Goal: Book appointment/travel/reservation

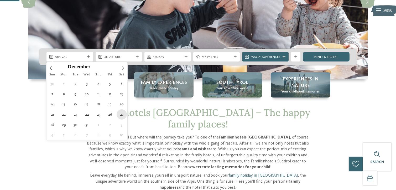
type div "[DATE]"
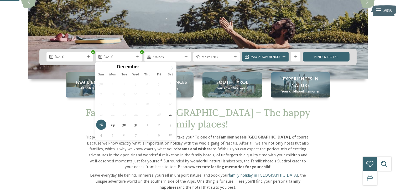
type input "****"
click at [171, 68] on icon at bounding box center [172, 68] width 4 height 4
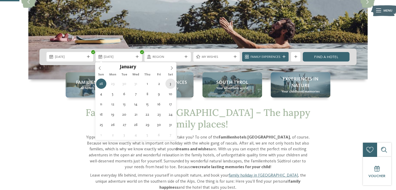
type div "[DATE]"
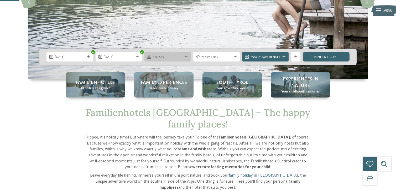
click at [182, 55] on span "Region" at bounding box center [168, 57] width 30 height 5
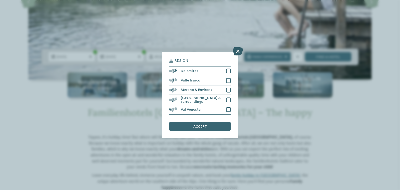
click at [239, 53] on icon at bounding box center [238, 51] width 10 height 8
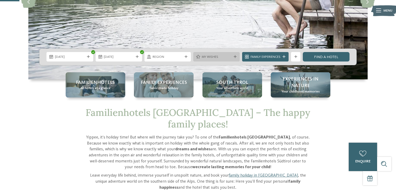
click at [234, 57] on icon at bounding box center [235, 56] width 3 height 3
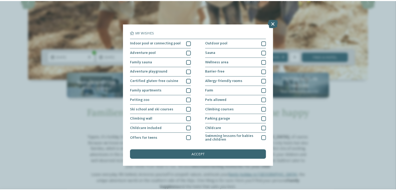
scroll to position [34, 0]
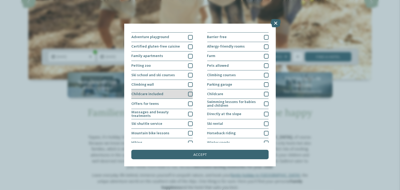
click at [181, 96] on div "Childcare included" at bounding box center [161, 93] width 61 height 9
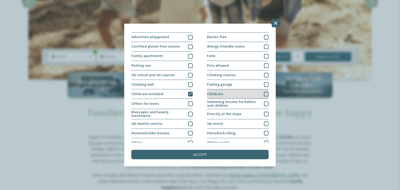
click at [216, 93] on span "Childcare" at bounding box center [215, 94] width 16 height 4
click at [193, 95] on div "Indoor pool or connecting pool Outdoor pool Adventure pool [GEOGRAPHIC_DATA]" at bounding box center [199, 85] width 137 height 163
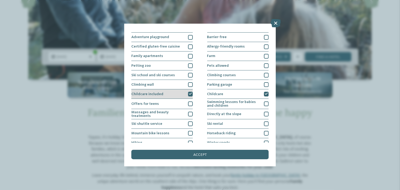
click at [190, 95] on icon at bounding box center [190, 93] width 3 height 3
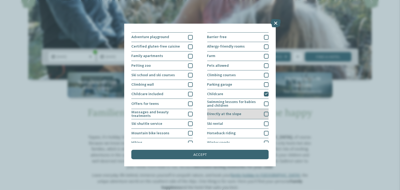
click at [239, 113] on div "Directly at the slope" at bounding box center [237, 114] width 61 height 10
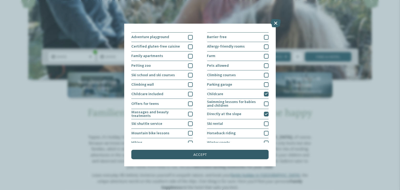
click at [221, 154] on div "accept" at bounding box center [199, 154] width 137 height 9
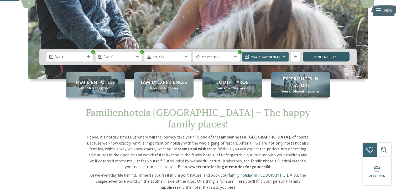
click at [327, 57] on link "Find a hotel" at bounding box center [326, 56] width 47 height 9
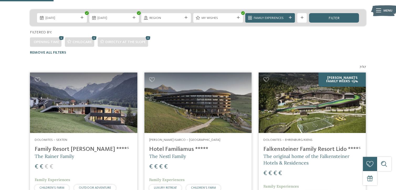
scroll to position [91, 0]
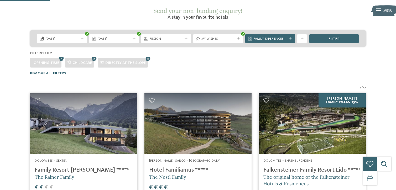
click at [84, 103] on img at bounding box center [83, 123] width 107 height 60
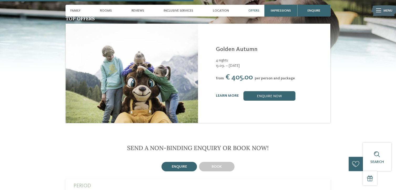
scroll to position [731, 0]
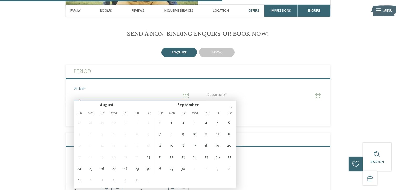
click at [173, 94] on input "Arrival" at bounding box center [132, 95] width 117 height 9
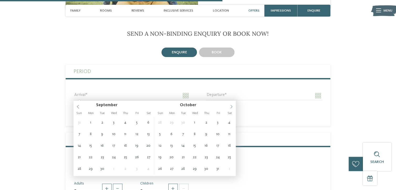
click at [232, 107] on icon at bounding box center [232, 107] width 4 height 4
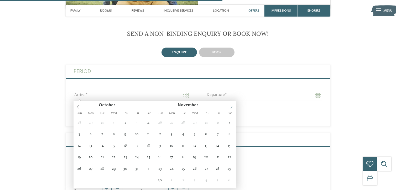
click at [232, 107] on icon at bounding box center [232, 107] width 4 height 4
type input "**********"
type input "****"
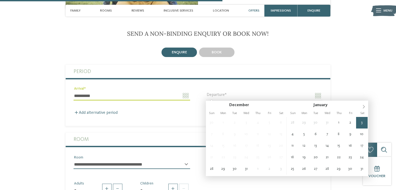
type input "**********"
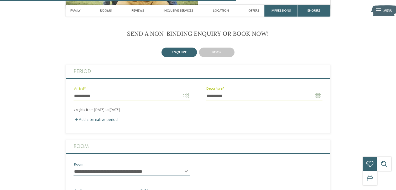
scroll to position [815, 0]
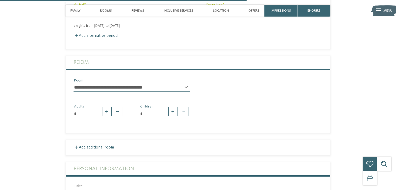
click at [130, 88] on select "**********" at bounding box center [132, 87] width 117 height 9
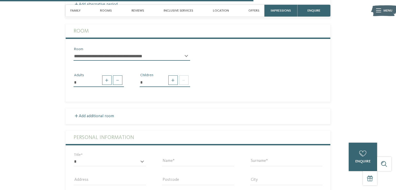
scroll to position [847, 0]
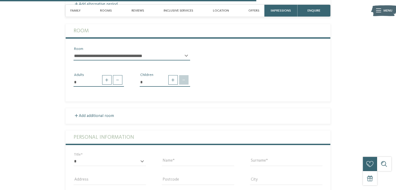
click at [184, 83] on span at bounding box center [183, 79] width 9 height 9
click at [172, 81] on span at bounding box center [172, 79] width 9 height 9
type input "*"
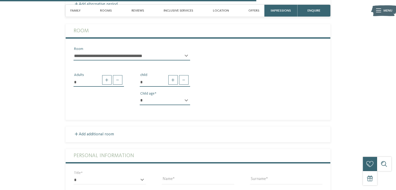
click at [171, 99] on select "* * * * * * * * * * * ** ** ** ** ** ** ** **" at bounding box center [165, 100] width 50 height 9
select select "*"
click at [140, 96] on select "* * * * * * * * * * * ** ** ** ** ** ** ** **" at bounding box center [165, 100] width 50 height 9
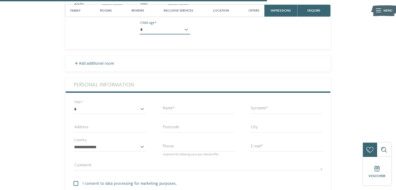
scroll to position [894, 0]
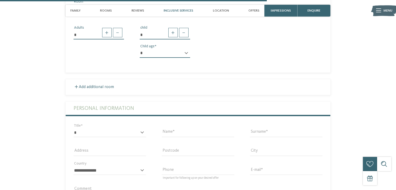
click at [183, 8] on div "Inclusive services" at bounding box center [178, 11] width 34 height 12
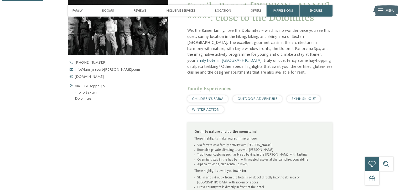
scroll to position [116, 0]
